Goal: Task Accomplishment & Management: Complete application form

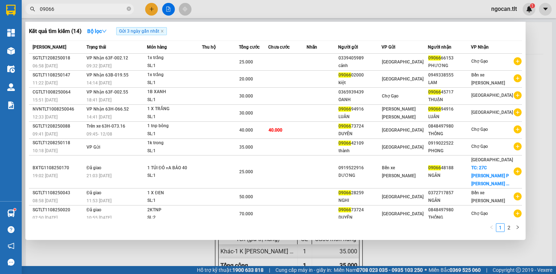
drag, startPoint x: 555, startPoint y: 153, endPoint x: 555, endPoint y: 160, distance: 6.6
click at [83, 10] on input "09066" at bounding box center [82, 9] width 85 height 8
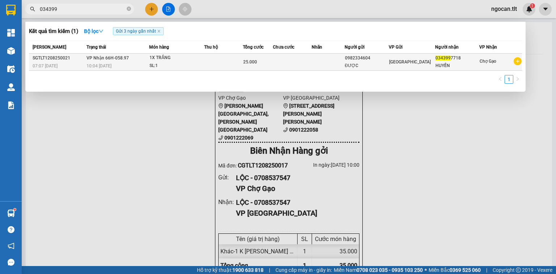
type input "034399"
click at [288, 64] on td at bounding box center [292, 62] width 39 height 17
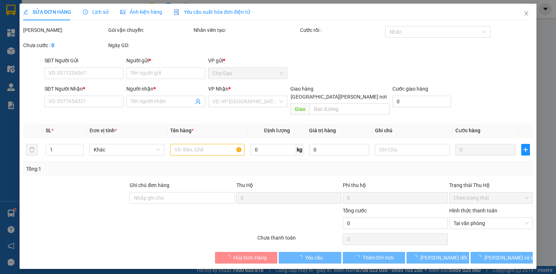
type input "0982334604"
type input "ĐƯỢC"
type input "0343997718"
type input "HUYỀN"
type input "25.000"
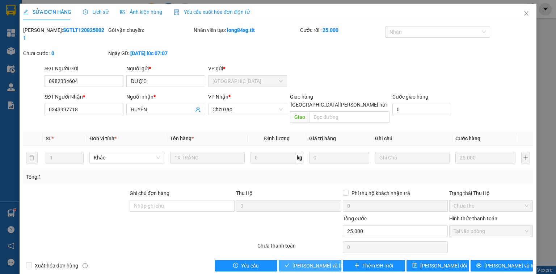
click at [321, 261] on span "[PERSON_NAME] và [PERSON_NAME] hàng" at bounding box center [341, 265] width 98 height 8
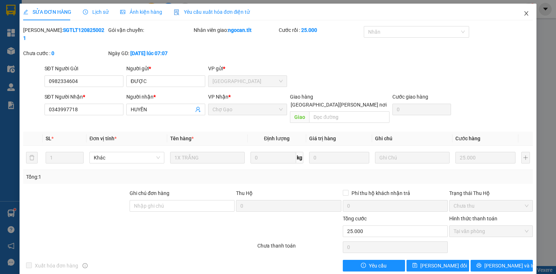
click at [527, 14] on icon "close" at bounding box center [526, 13] width 4 height 4
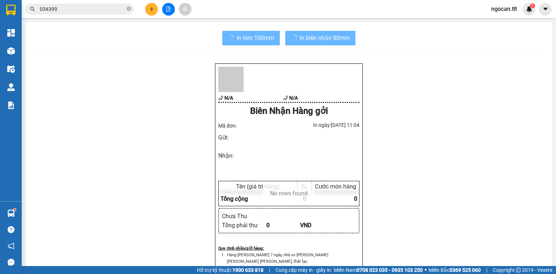
click at [152, 6] on button at bounding box center [151, 9] width 13 height 13
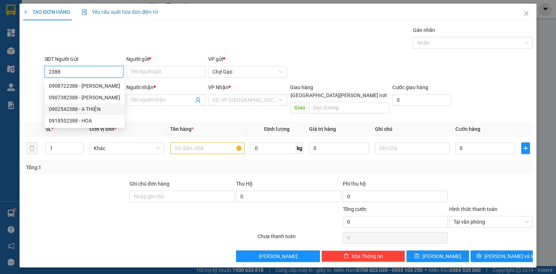
click at [100, 108] on div "0902542388 - A THIỆN" at bounding box center [84, 109] width 71 height 8
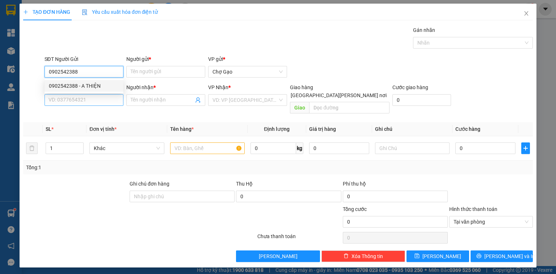
type input "0902542388"
click at [107, 102] on input "SĐT Người Nhận *" at bounding box center [84, 100] width 79 height 12
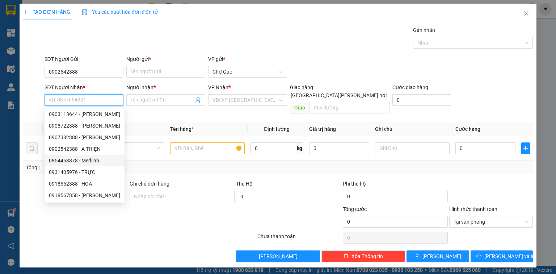
drag, startPoint x: 97, startPoint y: 159, endPoint x: 110, endPoint y: 156, distance: 13.3
click at [98, 159] on div "0854453878 - Medilab" at bounding box center [84, 160] width 71 height 8
type input "0854453878"
type input "Medilab"
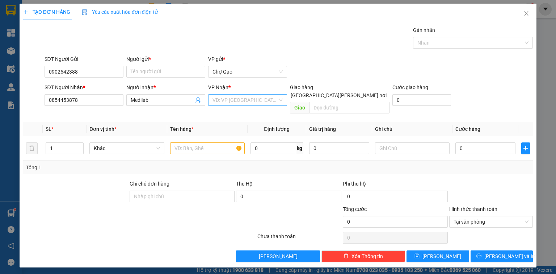
click at [231, 95] on input "search" at bounding box center [244, 99] width 65 height 11
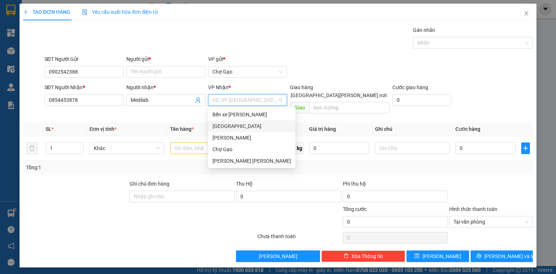
click at [221, 126] on div "[GEOGRAPHIC_DATA]" at bounding box center [251, 126] width 79 height 8
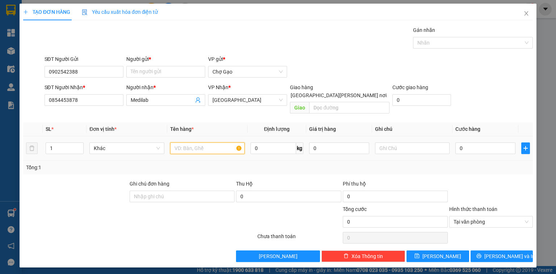
click at [188, 142] on input "text" at bounding box center [207, 148] width 75 height 12
type input "1 HNP"
drag, startPoint x: 501, startPoint y: 148, endPoint x: 494, endPoint y: 144, distance: 7.9
click at [499, 147] on td "0" at bounding box center [485, 148] width 66 height 24
click at [488, 142] on input "0" at bounding box center [485, 148] width 60 height 12
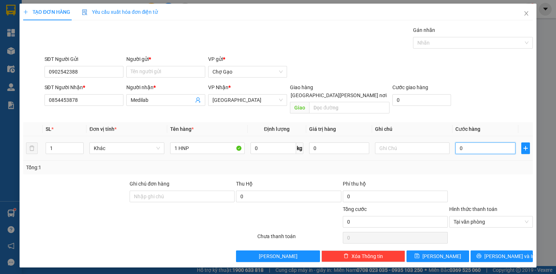
type input "2"
type input "20"
type input "20.000"
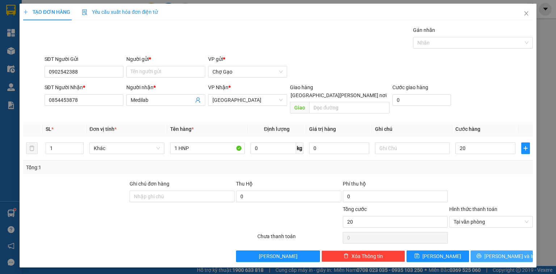
type input "20.000"
click at [502, 252] on span "[PERSON_NAME] và In" at bounding box center [509, 256] width 51 height 8
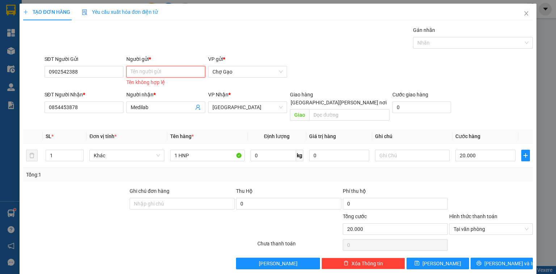
click at [181, 71] on input "Người gửi *" at bounding box center [165, 72] width 79 height 12
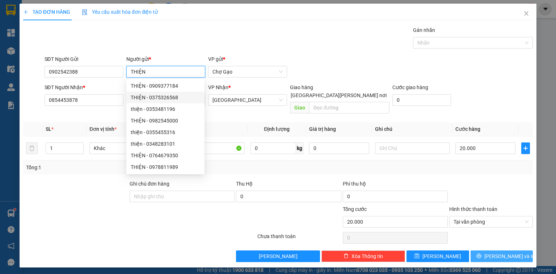
type input "THIỆN"
click at [512, 252] on span "[PERSON_NAME] và In" at bounding box center [509, 256] width 51 height 8
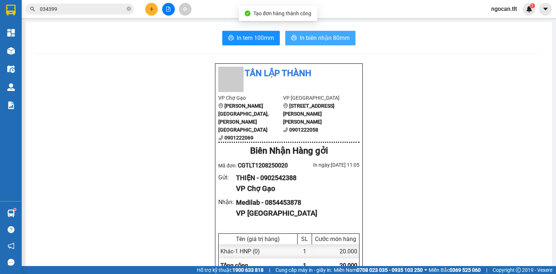
click at [309, 36] on span "In biên nhận 80mm" at bounding box center [325, 37] width 50 height 9
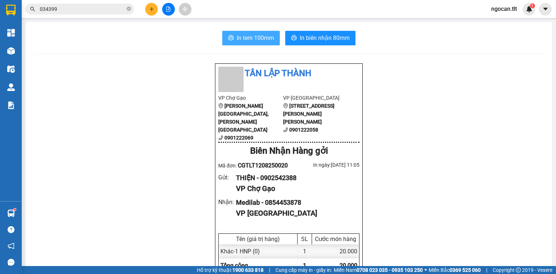
click at [264, 42] on span "In tem 100mm" at bounding box center [255, 37] width 37 height 9
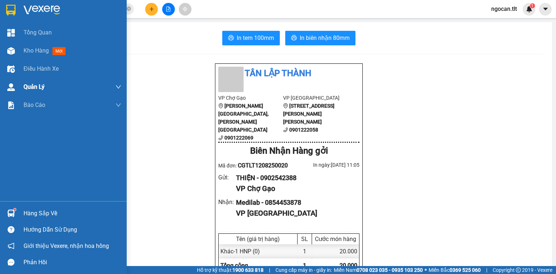
drag, startPoint x: 38, startPoint y: 47, endPoint x: 62, endPoint y: 87, distance: 46.5
click at [39, 47] on span "Kho hàng" at bounding box center [36, 50] width 25 height 7
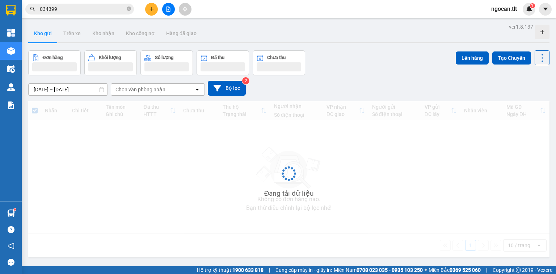
drag, startPoint x: 206, startPoint y: 206, endPoint x: 213, endPoint y: 208, distance: 7.1
click at [208, 207] on div "ver 1.8.137 Kho gửi Trên xe Kho [PERSON_NAME] công nợ Hàng đã [PERSON_NAME] hàn…" at bounding box center [288, 159] width 527 height 274
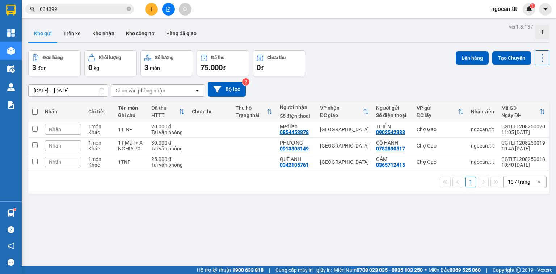
click at [172, 9] on button at bounding box center [168, 9] width 13 height 13
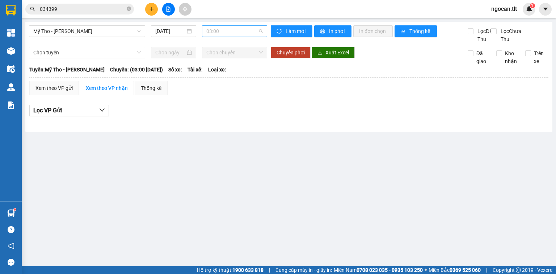
click at [217, 26] on span "03:00" at bounding box center [234, 31] width 57 height 11
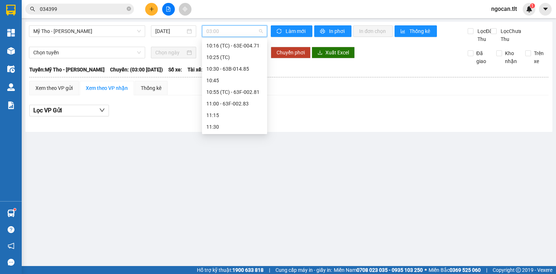
scroll to position [473, 0]
click at [232, 94] on div "10:55 (TC) - 63F-002.81" at bounding box center [234, 94] width 56 height 8
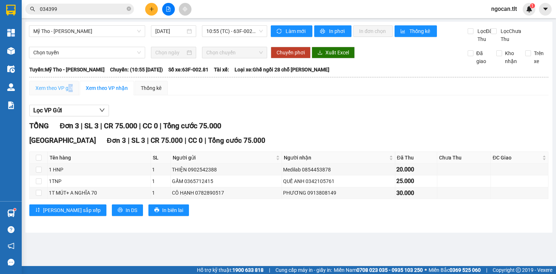
click at [67, 92] on div "Xem theo VP gửi" at bounding box center [54, 88] width 50 height 14
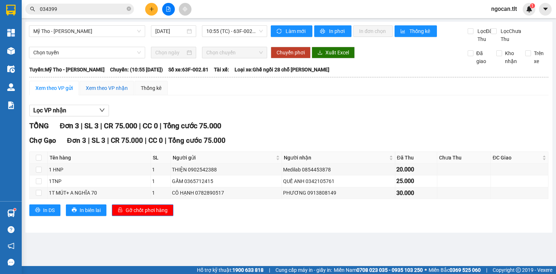
drag, startPoint x: 119, startPoint y: 92, endPoint x: 101, endPoint y: 136, distance: 47.7
click at [118, 92] on div "Xem theo VP nhận" at bounding box center [107, 88] width 42 height 8
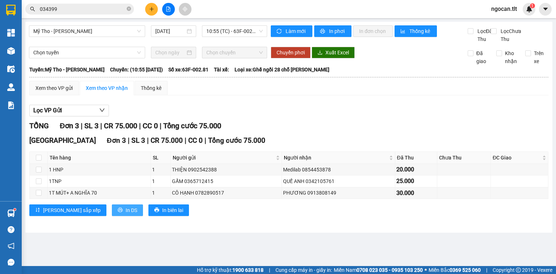
click at [118, 212] on icon "printer" at bounding box center [120, 209] width 5 height 5
click at [50, 92] on div "Xem theo VP gửi" at bounding box center [53, 88] width 37 height 8
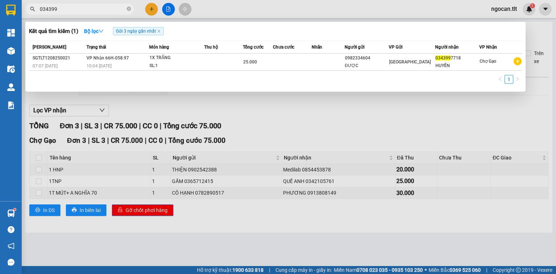
click at [69, 8] on input "034399" at bounding box center [82, 9] width 85 height 8
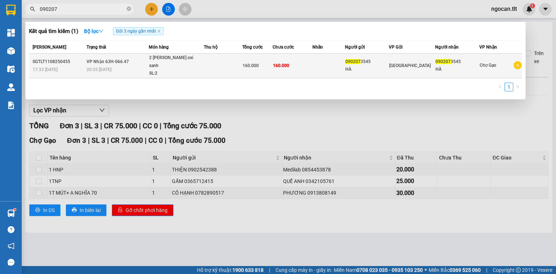
type input "090207"
click at [379, 61] on div "090207 3545" at bounding box center [366, 62] width 43 height 8
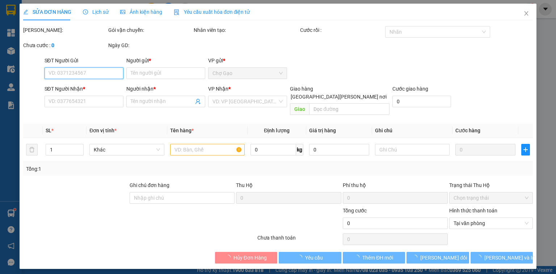
type input "0902073545"
type input "HÀ"
type input "0902073545"
type input "HÀ"
type input "160.000"
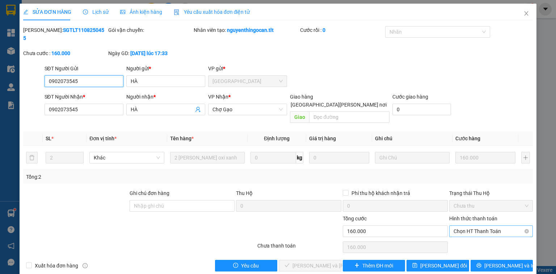
click at [456, 225] on span "Chọn HT Thanh Toán" at bounding box center [490, 230] width 75 height 11
click at [457, 228] on div "Tại văn phòng" at bounding box center [490, 229] width 75 height 8
type input "0"
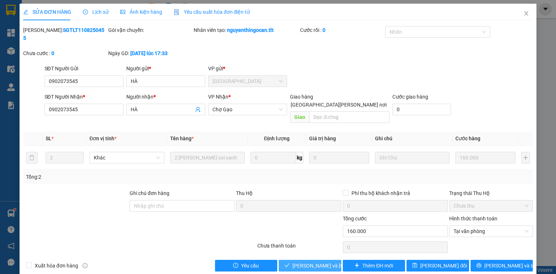
click at [328, 261] on span "[PERSON_NAME] và [PERSON_NAME] hàng" at bounding box center [341, 265] width 98 height 8
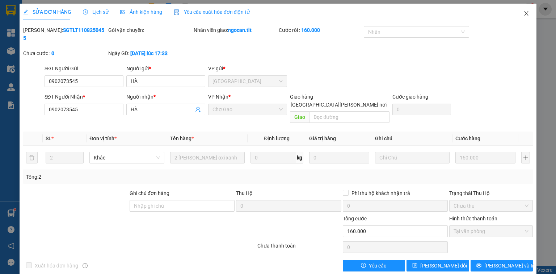
click at [527, 16] on icon "close" at bounding box center [526, 13] width 6 height 6
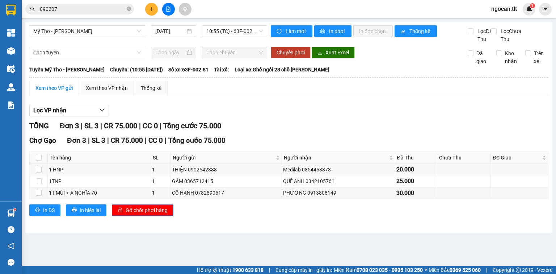
click at [82, 12] on input "090207" at bounding box center [82, 9] width 85 height 8
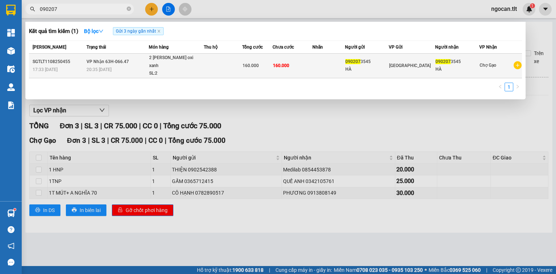
click at [345, 64] on td at bounding box center [328, 66] width 33 height 25
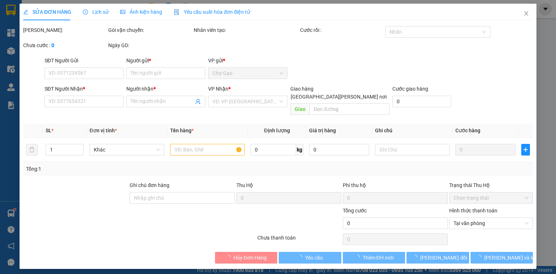
type input "0902073545"
type input "HÀ"
type input "0902073545"
type input "HÀ"
type input "160.000"
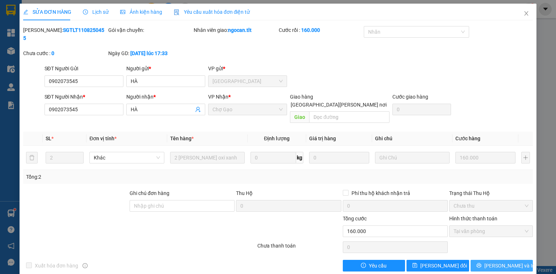
drag, startPoint x: 520, startPoint y: 252, endPoint x: 508, endPoint y: 252, distance: 12.7
click at [512, 259] on button "[PERSON_NAME] và In" at bounding box center [501, 265] width 63 height 12
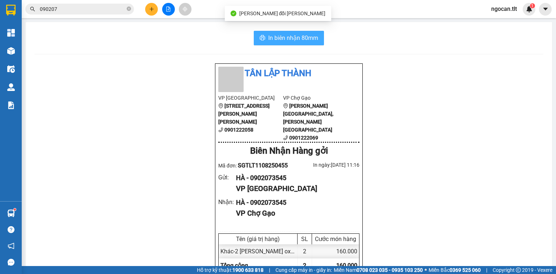
drag, startPoint x: 297, startPoint y: 34, endPoint x: 327, endPoint y: 70, distance: 47.1
click at [298, 35] on span "In biên nhận 80mm" at bounding box center [293, 37] width 50 height 9
click at [275, 39] on span "In biên nhận 80mm" at bounding box center [293, 37] width 50 height 9
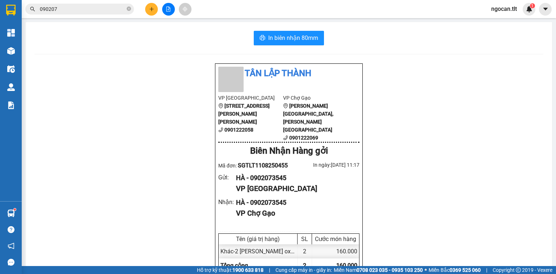
click at [86, 6] on input "090207" at bounding box center [82, 9] width 85 height 8
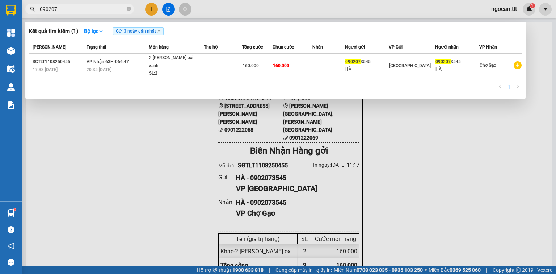
click at [86, 6] on input "090207" at bounding box center [82, 9] width 85 height 8
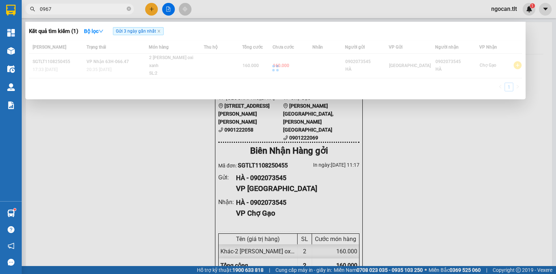
type input "0967"
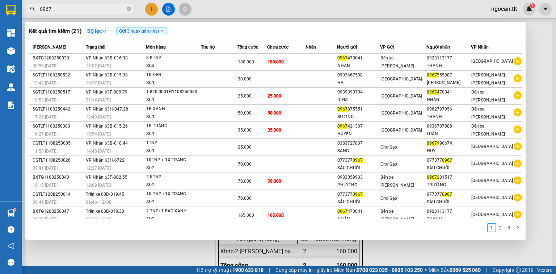
click at [69, 11] on input "0967" at bounding box center [82, 9] width 85 height 8
